Goal: Task Accomplishment & Management: Manage account settings

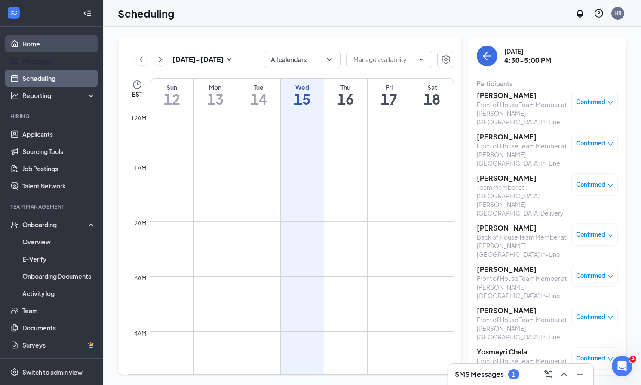
scroll to position [779, 0]
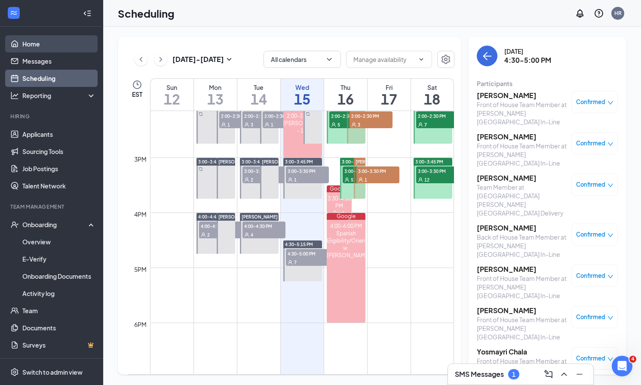
click at [35, 49] on link "Home" at bounding box center [59, 43] width 74 height 17
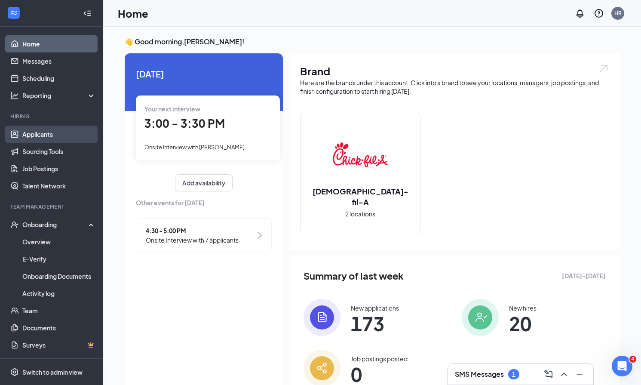
click at [30, 136] on link "Applicants" at bounding box center [59, 134] width 74 height 17
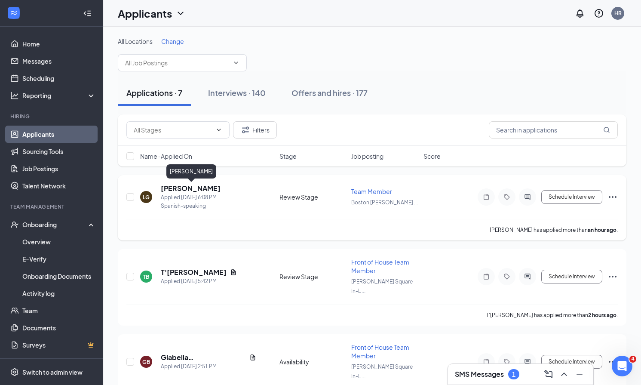
click at [187, 188] on h5 "[PERSON_NAME]" at bounding box center [191, 188] width 60 height 9
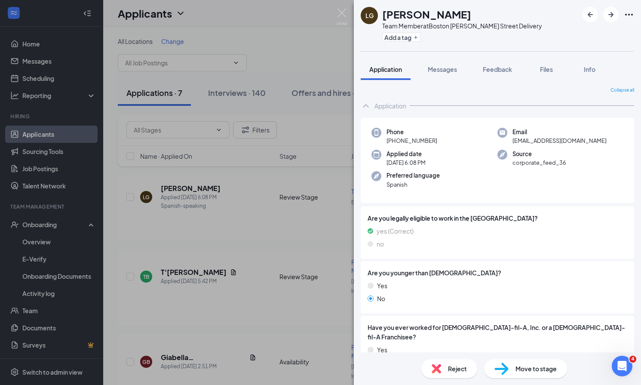
click at [243, 264] on div "LG [PERSON_NAME] Team Member at [GEOGRAPHIC_DATA] [PERSON_NAME][GEOGRAPHIC_DATA…" at bounding box center [320, 192] width 641 height 385
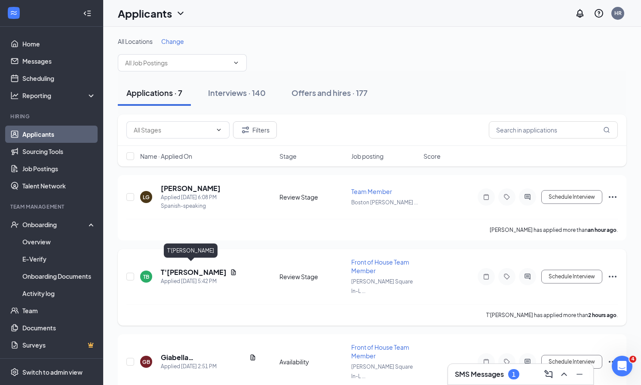
click at [189, 268] on h5 "T'[PERSON_NAME]" at bounding box center [194, 272] width 66 height 9
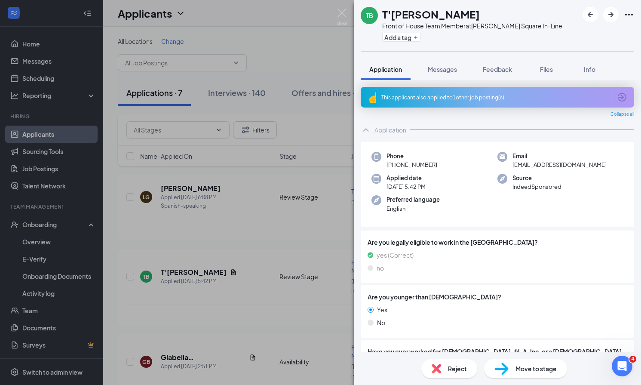
click at [288, 245] on div "TB T'[PERSON_NAME] Front of House Team Member at [PERSON_NAME][GEOGRAPHIC_DATA]…" at bounding box center [320, 192] width 641 height 385
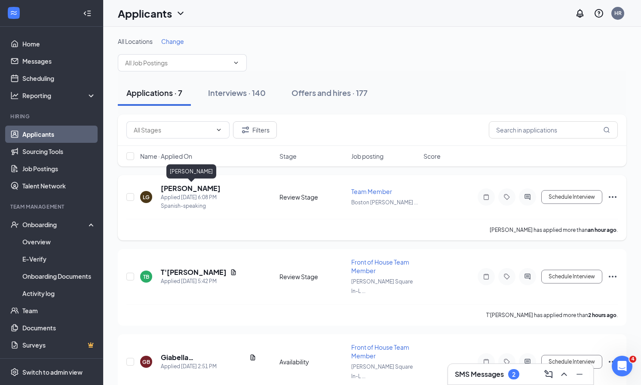
click at [191, 189] on h5 "[PERSON_NAME]" at bounding box center [191, 188] width 60 height 9
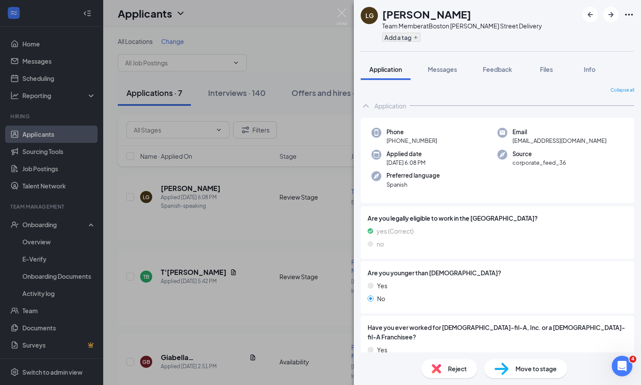
click at [407, 40] on button "Add a tag" at bounding box center [401, 37] width 38 height 9
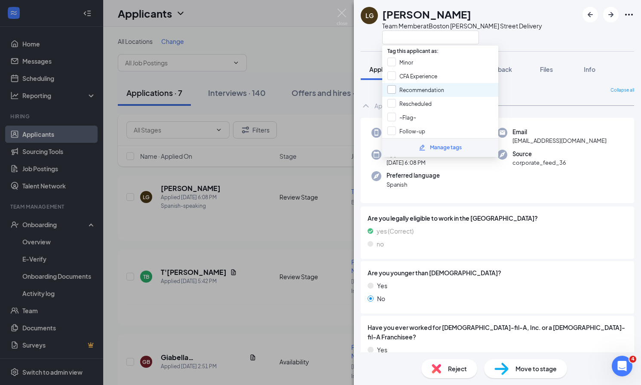
click at [391, 89] on input "Recommendation" at bounding box center [416, 89] width 57 height 9
checkbox input "true"
click at [534, 28] on div "LG [PERSON_NAME] Team Member at [GEOGRAPHIC_DATA] [PERSON_NAME][GEOGRAPHIC_DATA…" at bounding box center [497, 25] width 287 height 51
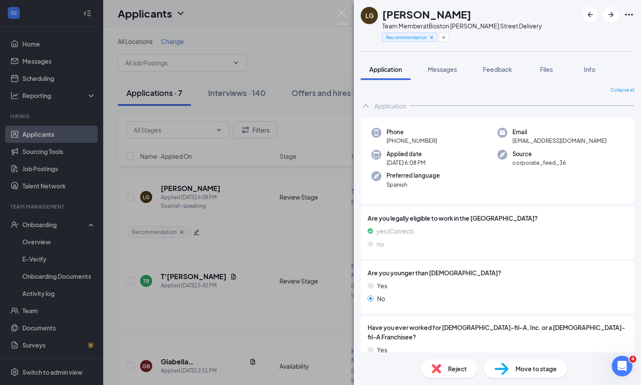
click at [520, 367] on span "Move to stage" at bounding box center [536, 368] width 41 height 9
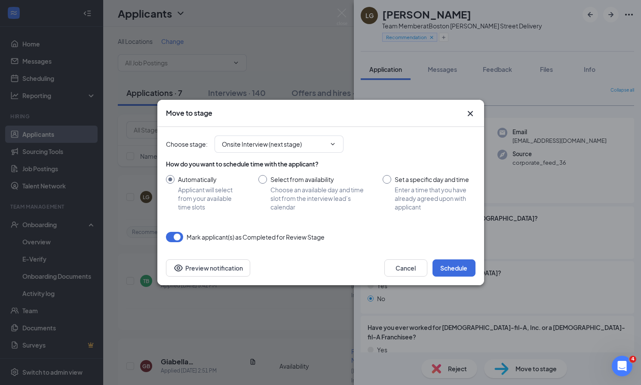
click at [288, 171] on div "How do you want to schedule time with the applicant? Automatically Applicant wi…" at bounding box center [321, 186] width 310 height 52
click at [292, 148] on input "Onsite Interview (next stage)" at bounding box center [274, 143] width 104 height 9
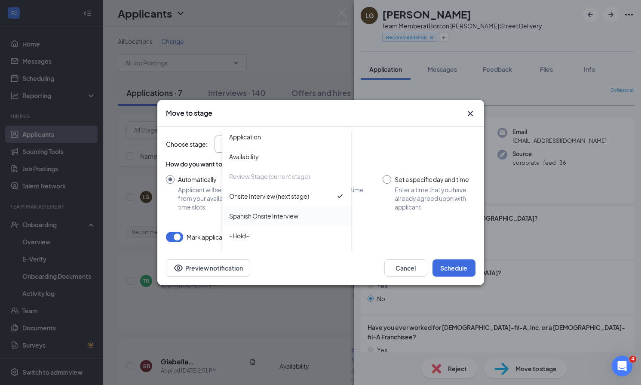
click at [258, 213] on div "Spanish Onsite Interview" at bounding box center [263, 215] width 69 height 9
type input "Spanish Onsite Interview"
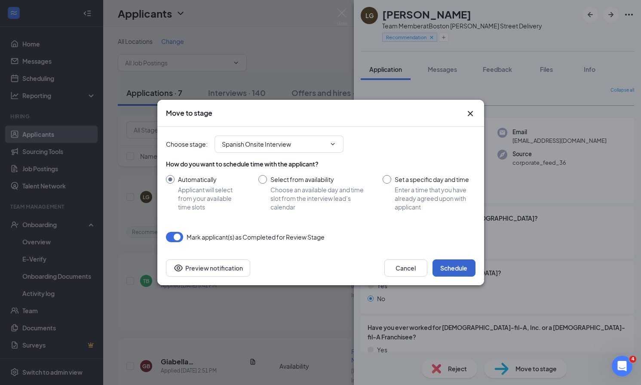
click at [443, 274] on button "Schedule" at bounding box center [454, 267] width 43 height 17
